Goal: Task Accomplishment & Management: Manage account settings

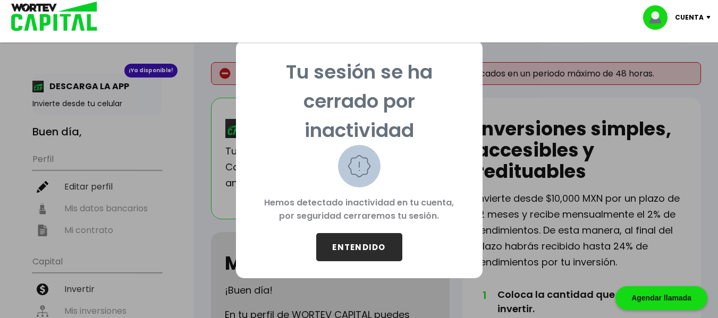
click at [351, 239] on button "ENTENDIDO" at bounding box center [359, 247] width 86 height 28
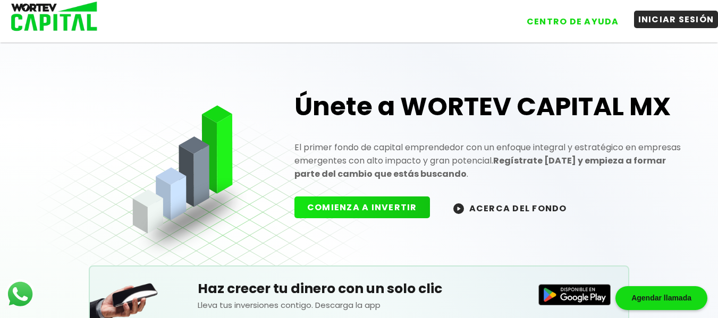
click at [664, 19] on button "INICIAR SESIÓN" at bounding box center [676, 20] width 84 height 18
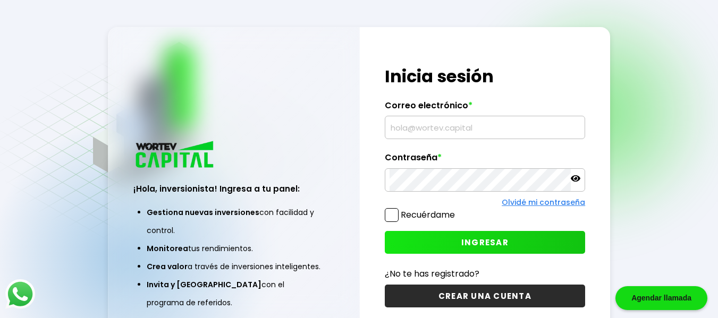
click at [447, 122] on input "text" at bounding box center [484, 127] width 191 height 22
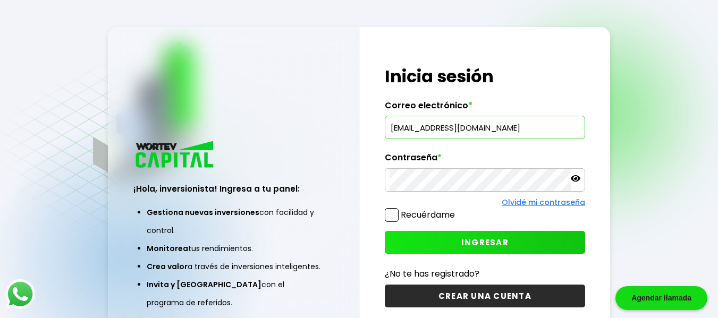
type input "[EMAIL_ADDRESS][DOMAIN_NAME]"
click at [393, 212] on span at bounding box center [392, 215] width 14 height 14
click at [457, 210] on input "Recuérdame" at bounding box center [457, 210] width 0 height 0
click at [576, 177] on icon at bounding box center [576, 179] width 10 height 10
click at [493, 242] on span "INGRESAR" at bounding box center [484, 242] width 47 height 11
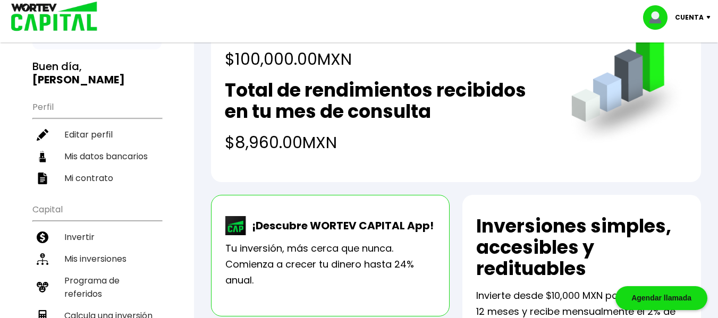
scroll to position [66, 0]
